Goal: Check status: Check status

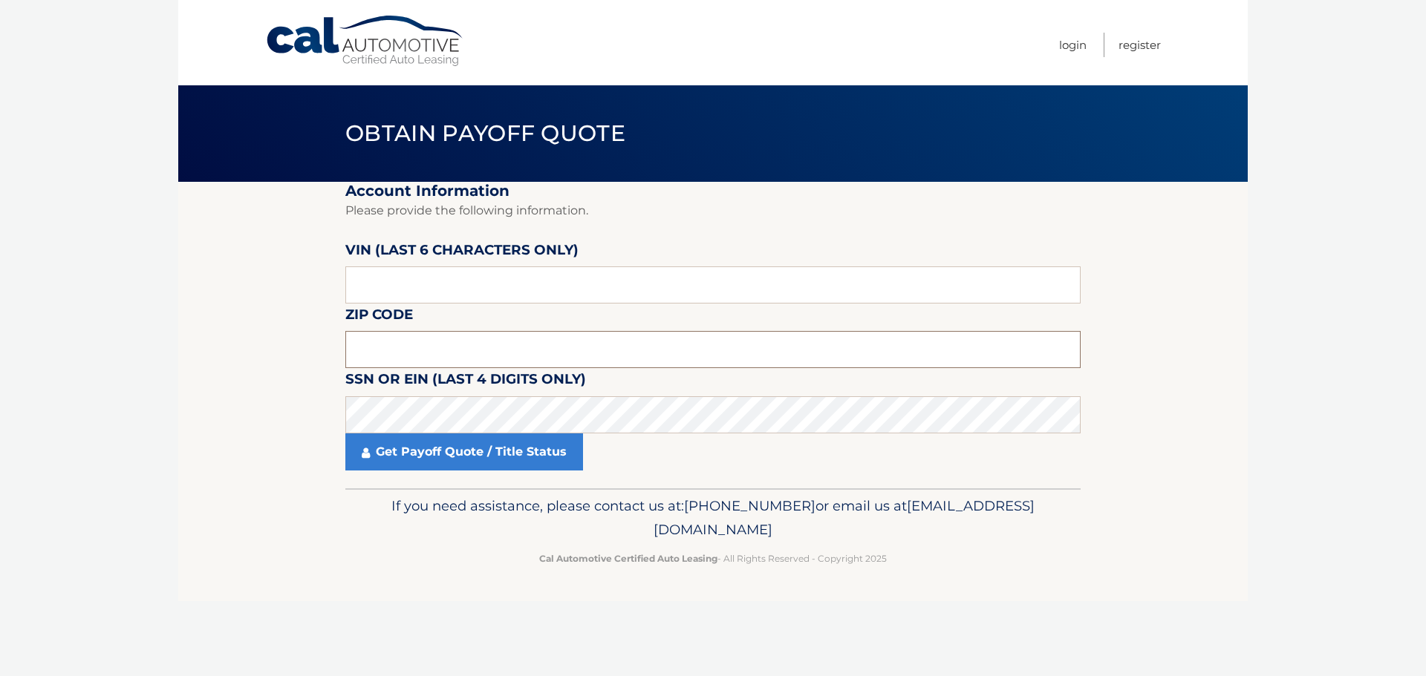
click at [380, 356] on input "text" at bounding box center [712, 349] width 735 height 37
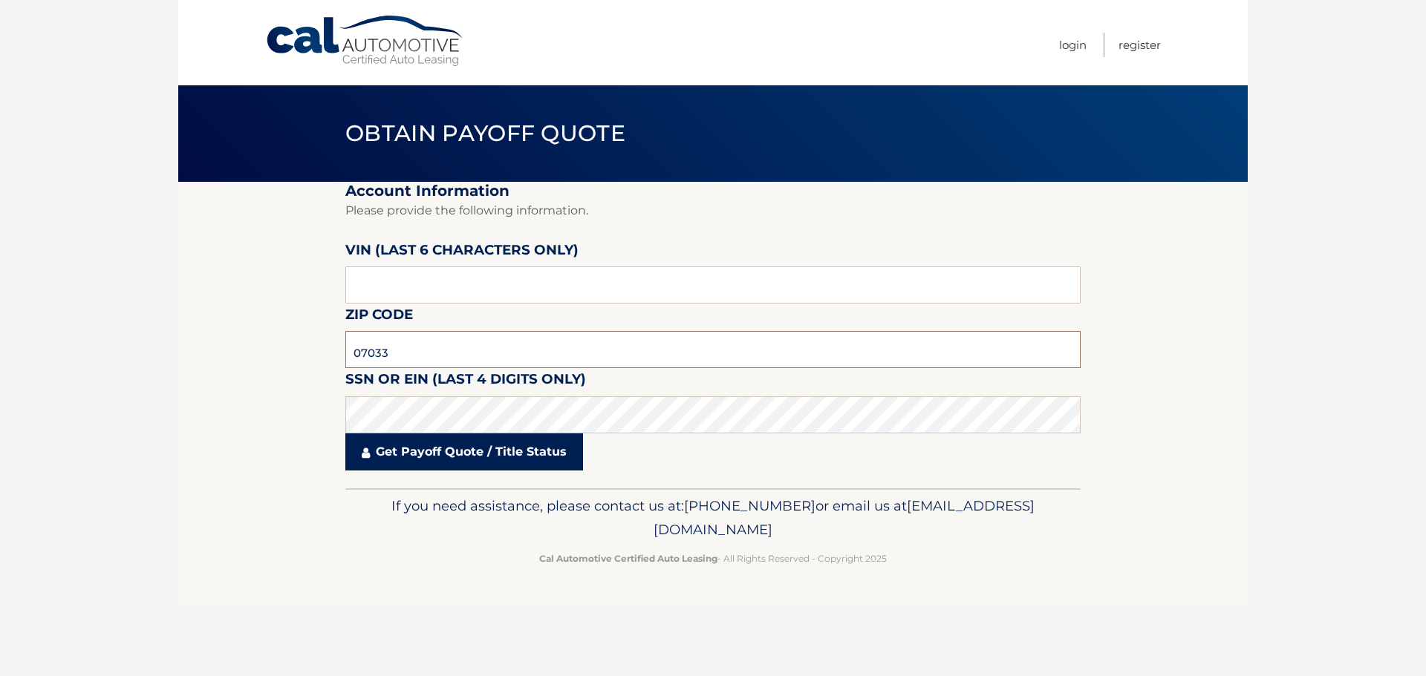
type input "07033"
click at [420, 447] on link "Get Payoff Quote / Title Status" at bounding box center [464, 452] width 238 height 37
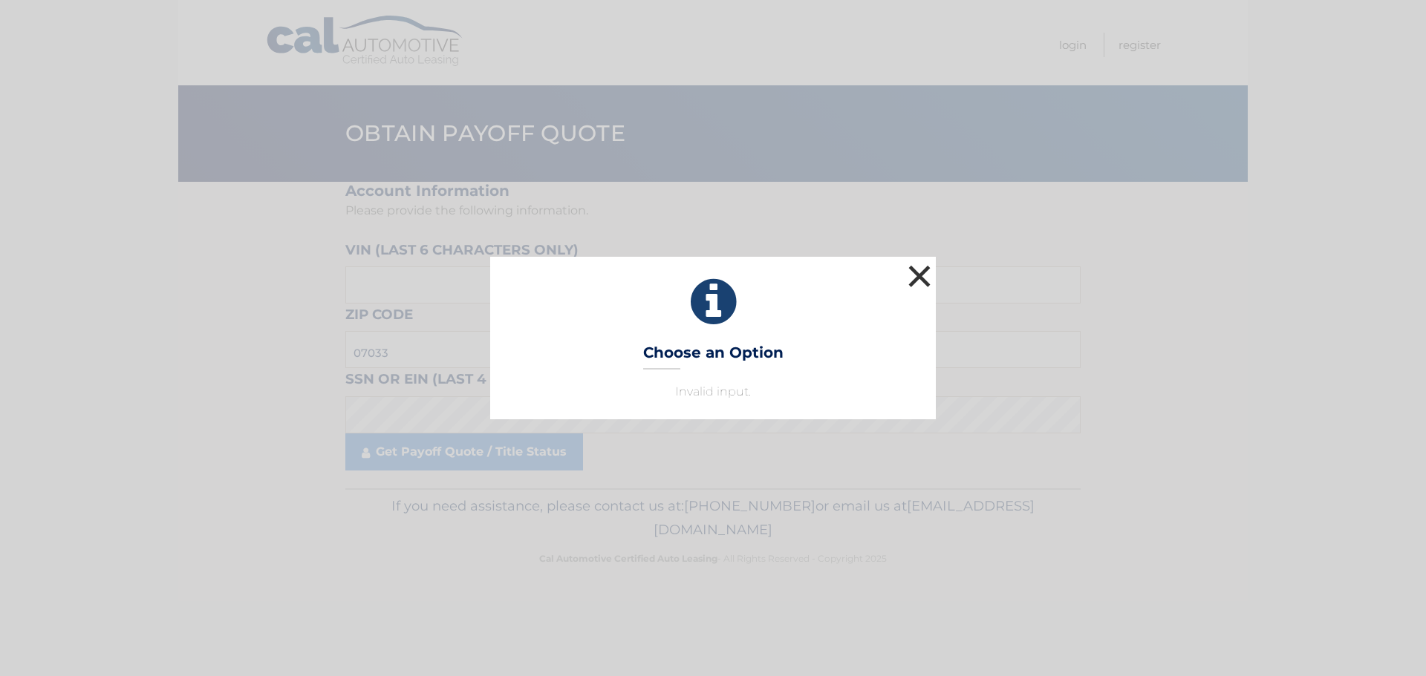
click at [923, 271] on button "×" at bounding box center [919, 276] width 30 height 30
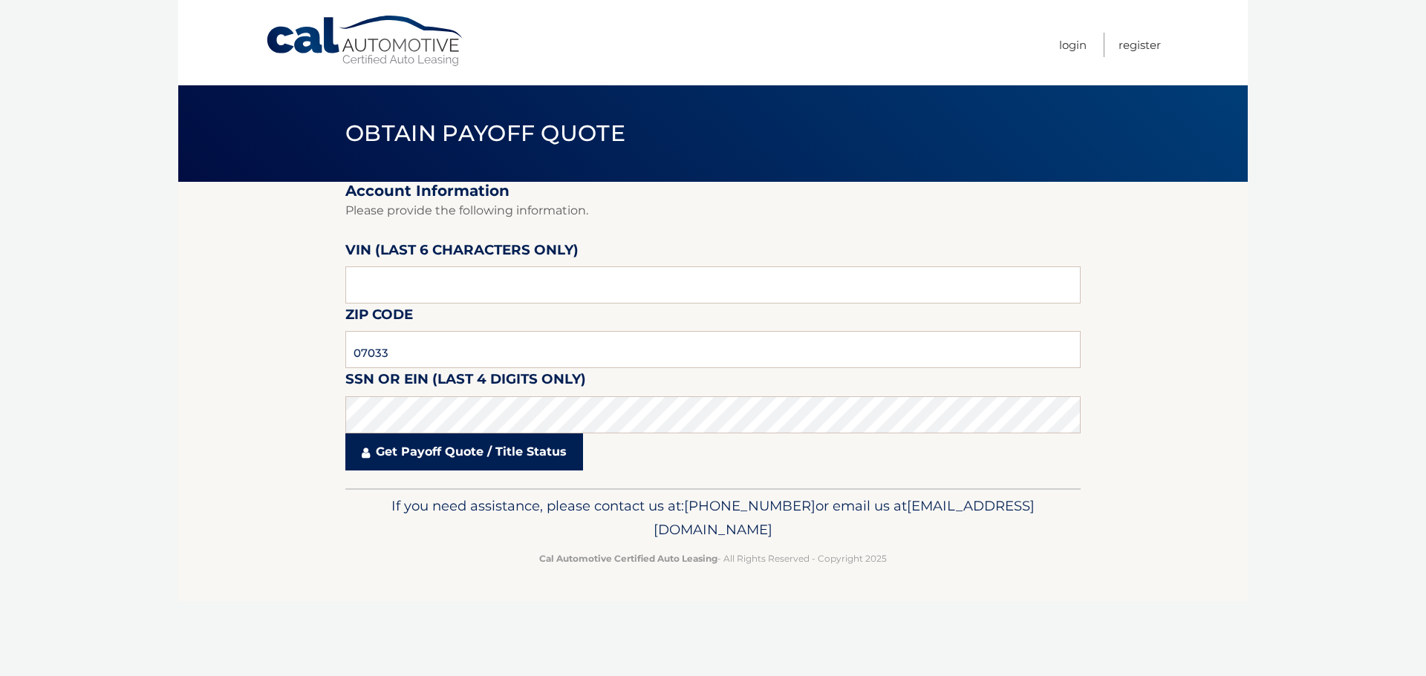
click at [437, 469] on link "Get Payoff Quote / Title Status" at bounding box center [464, 452] width 238 height 37
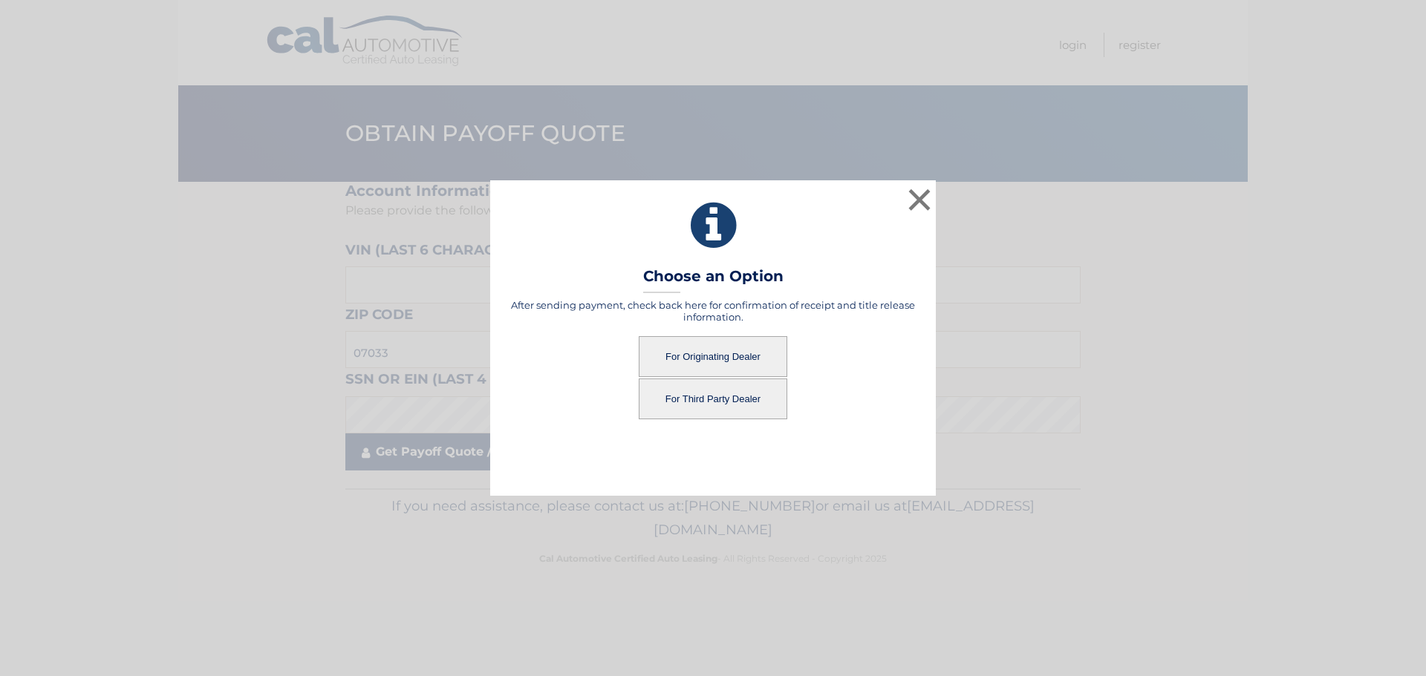
click at [438, 460] on div "× Choose an Option After sending payment, check back here for confirmation of r…" at bounding box center [713, 337] width 1414 height 315
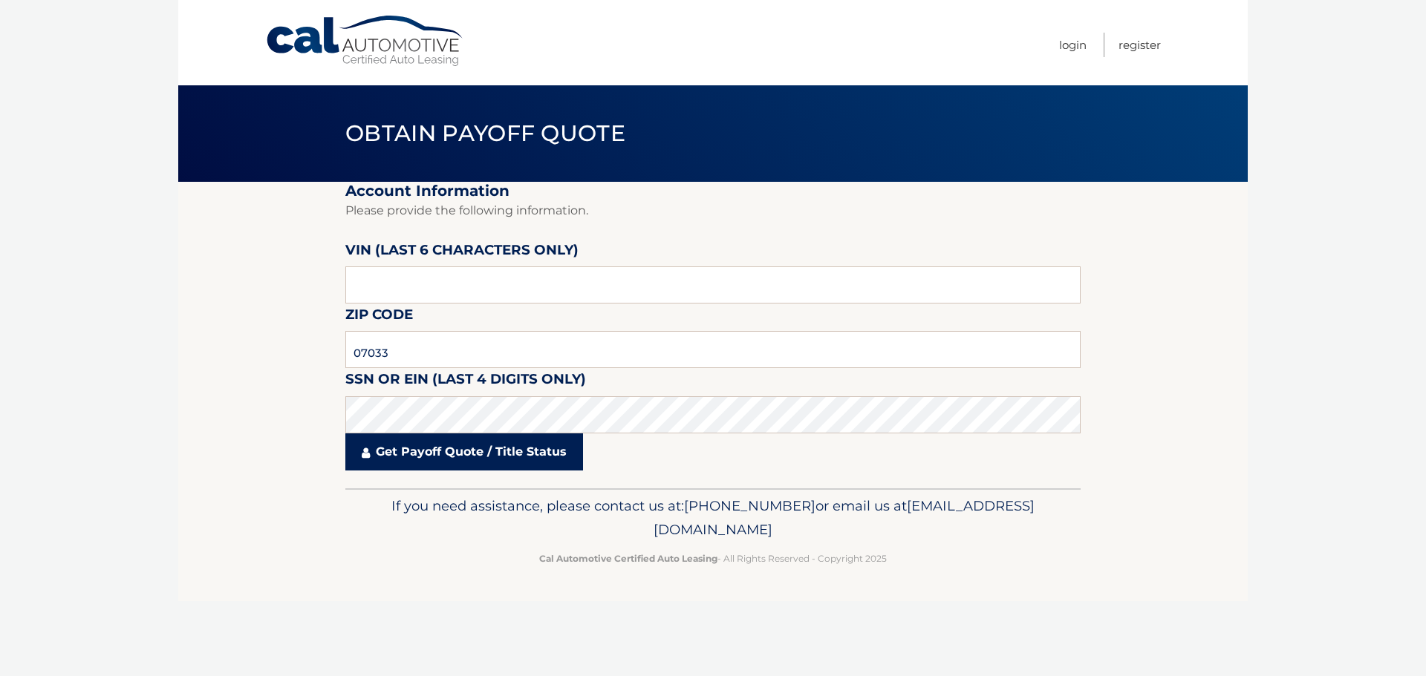
click at [460, 458] on link "Get Payoff Quote / Title Status" at bounding box center [464, 452] width 238 height 37
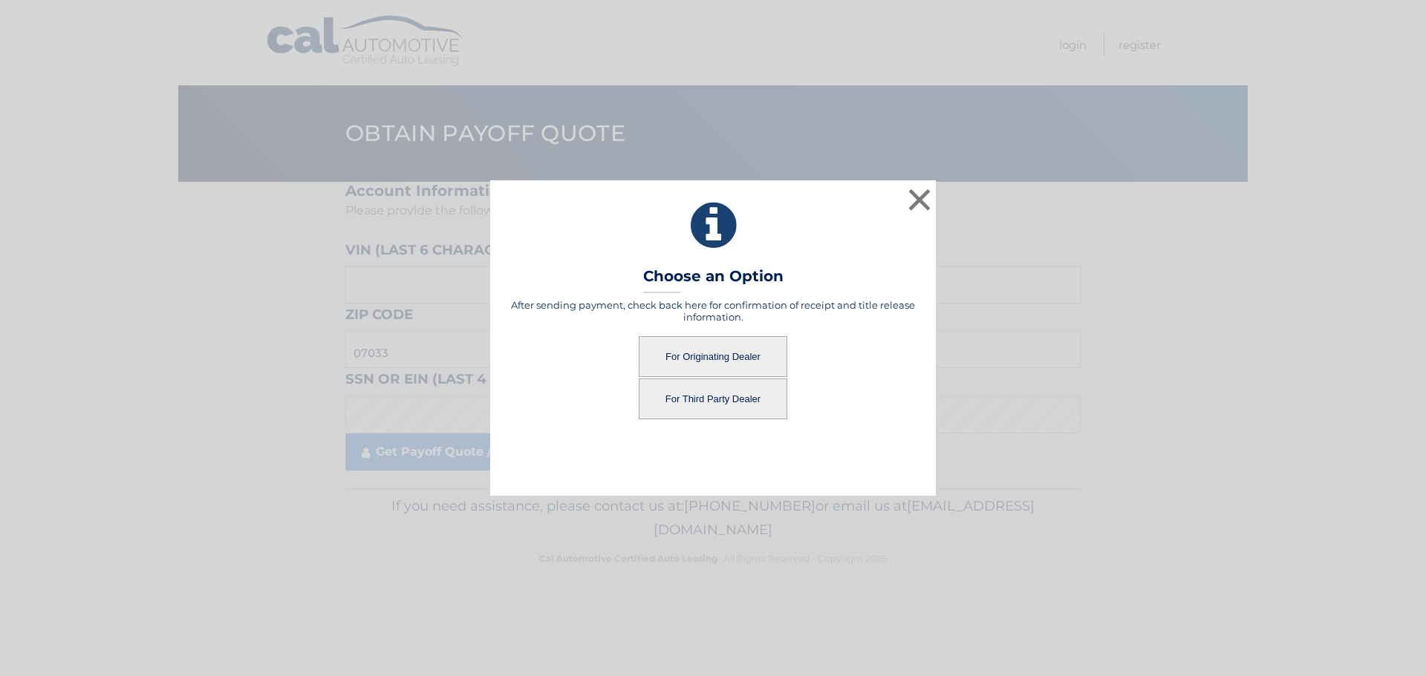
click at [716, 351] on button "For Originating Dealer" at bounding box center [713, 356] width 149 height 41
click at [714, 356] on button "For Originating Dealer" at bounding box center [713, 356] width 149 height 41
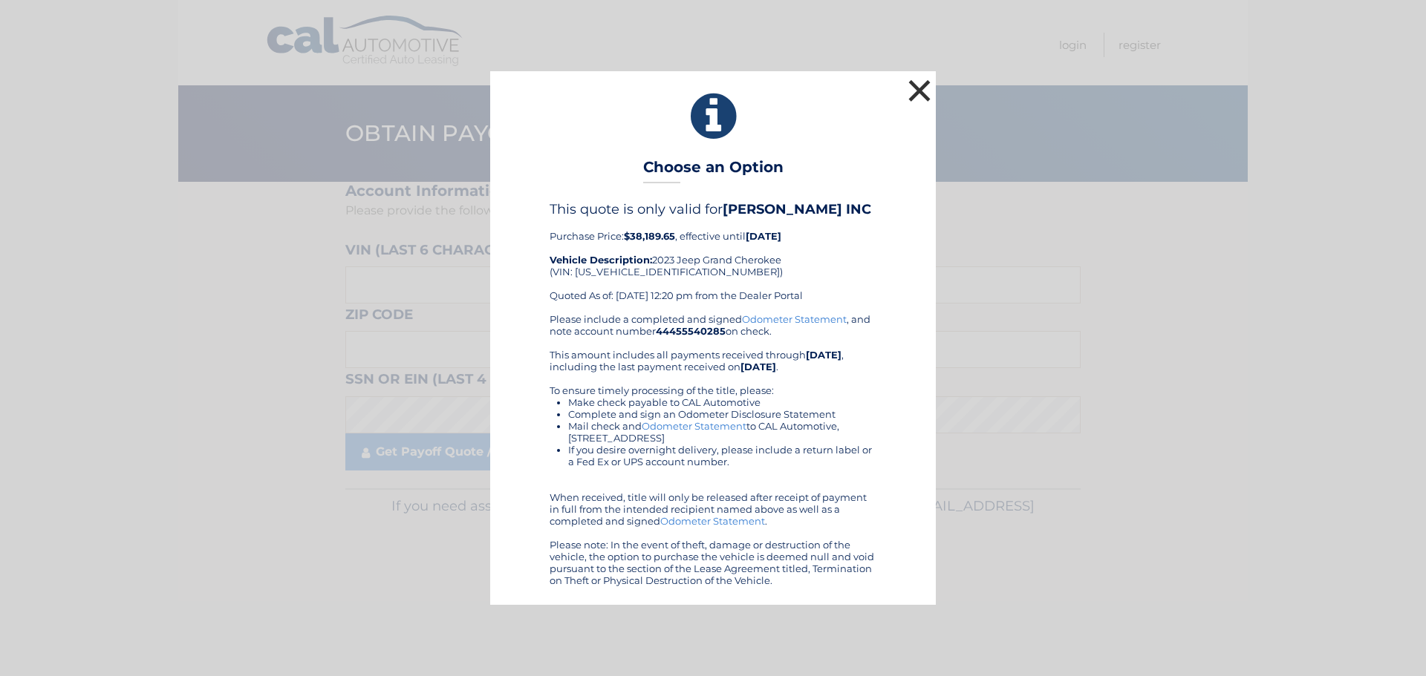
click at [922, 88] on button "×" at bounding box center [919, 91] width 30 height 30
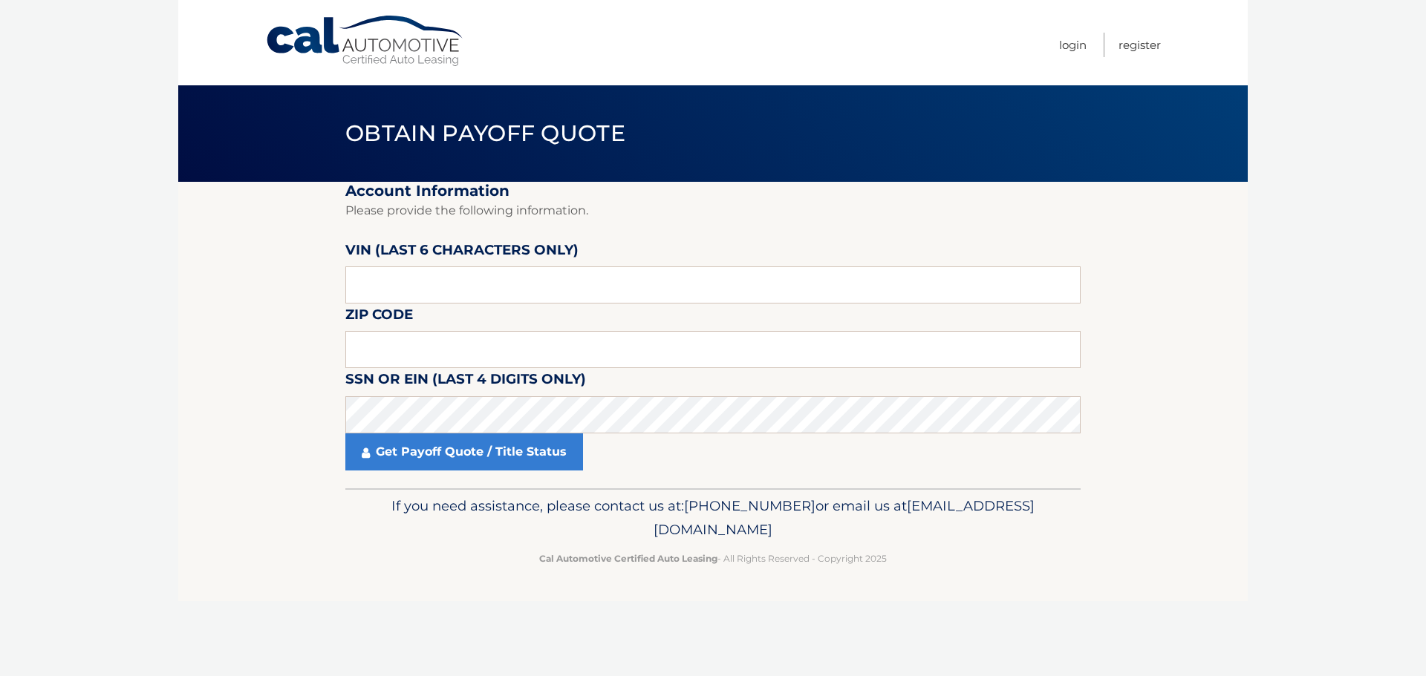
click at [306, 35] on link "Cal Automotive" at bounding box center [365, 41] width 200 height 53
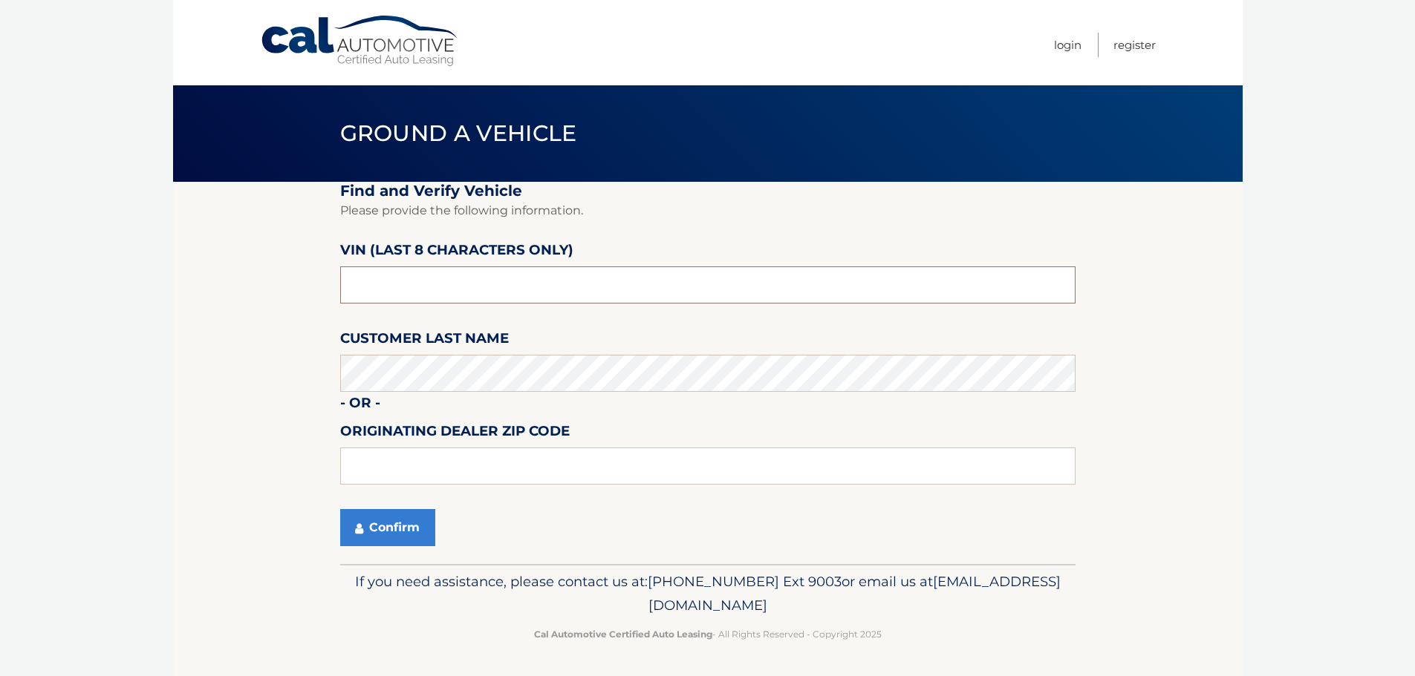
drag, startPoint x: 404, startPoint y: 295, endPoint x: 369, endPoint y: 284, distance: 36.6
click at [369, 284] on input "text" at bounding box center [707, 285] width 735 height 37
paste input "547007"
type input "pc547007"
click at [376, 513] on button "Confirm" at bounding box center [387, 527] width 95 height 37
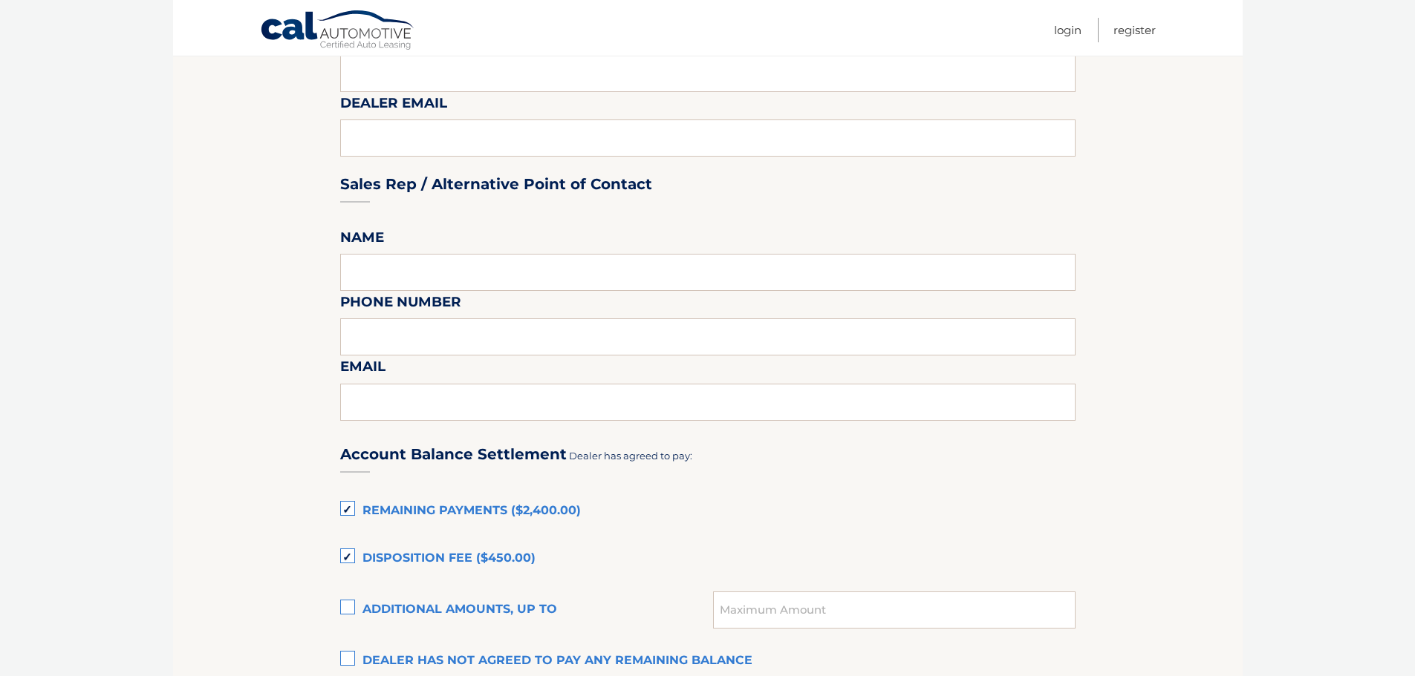
scroll to position [817, 0]
